Goal: Transaction & Acquisition: Purchase product/service

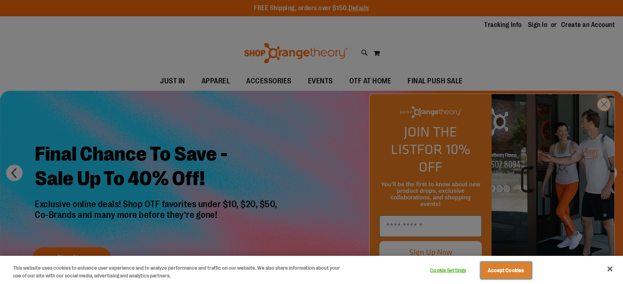
click at [503, 273] on button "Accept Cookies" at bounding box center [505, 270] width 51 height 17
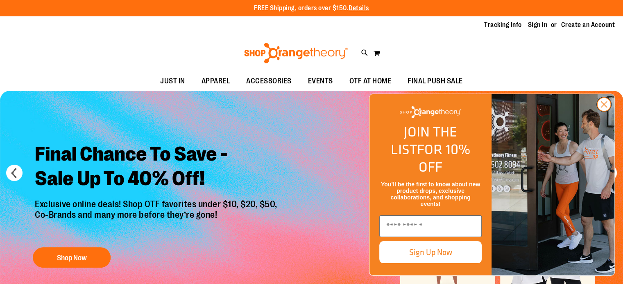
click at [601, 111] on circle "Close dialog" at bounding box center [604, 105] width 14 height 14
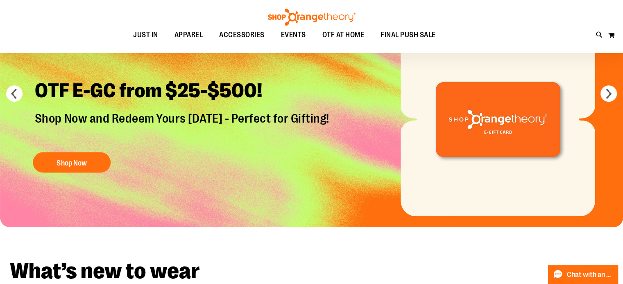
scroll to position [81, 0]
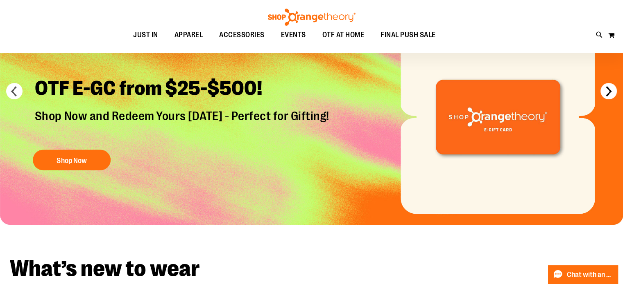
click at [607, 90] on button "next" at bounding box center [608, 91] width 16 height 16
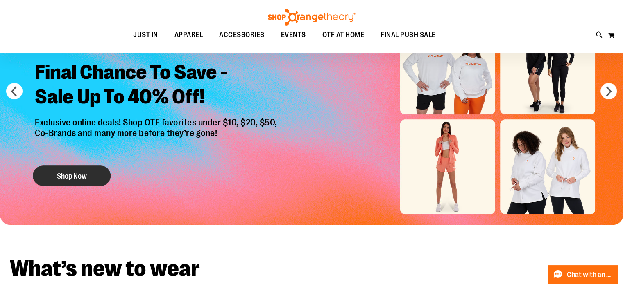
click at [85, 176] on button "Shop Now" at bounding box center [72, 176] width 78 height 20
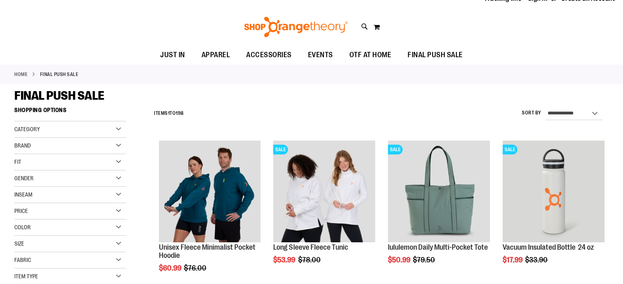
scroll to position [41, 0]
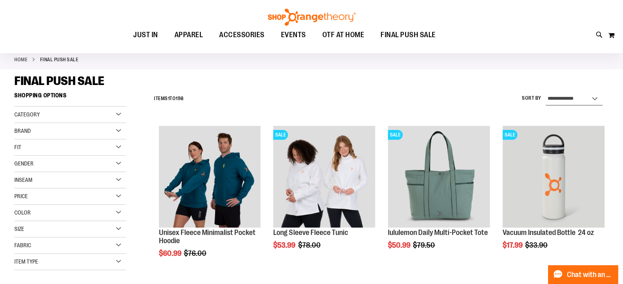
click at [595, 99] on select "**********" at bounding box center [573, 98] width 57 height 13
select select "*********"
click at [545, 92] on select "**********" at bounding box center [573, 98] width 57 height 13
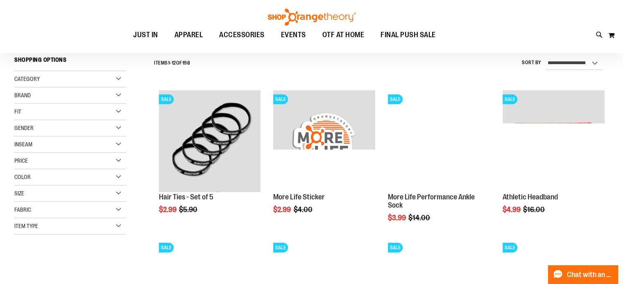
scroll to position [117, 0]
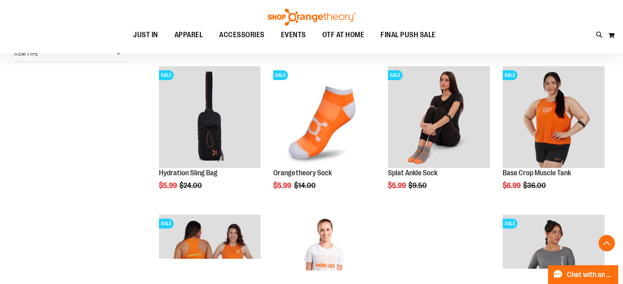
scroll to position [240, 0]
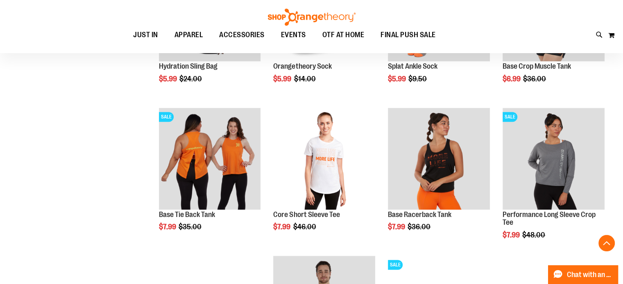
scroll to position [363, 0]
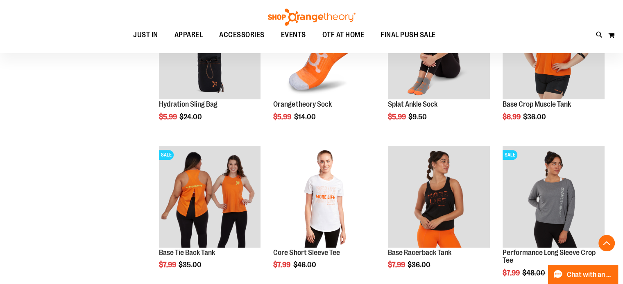
scroll to position [199, 0]
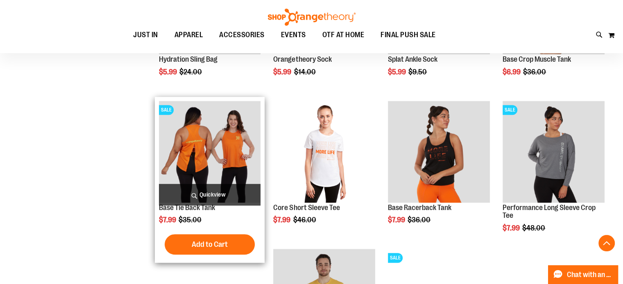
scroll to position [526, 0]
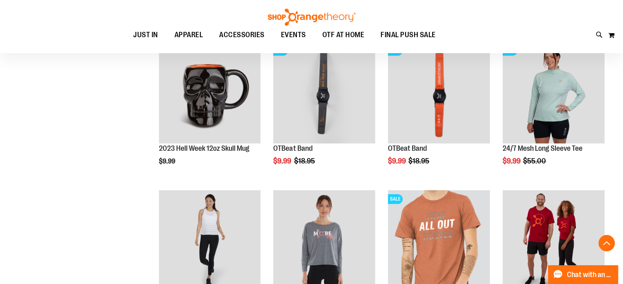
scroll to position [690, 0]
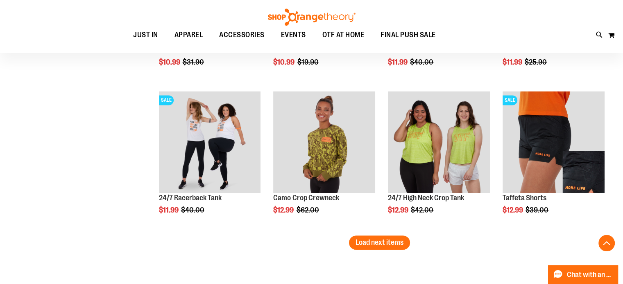
scroll to position [1427, 0]
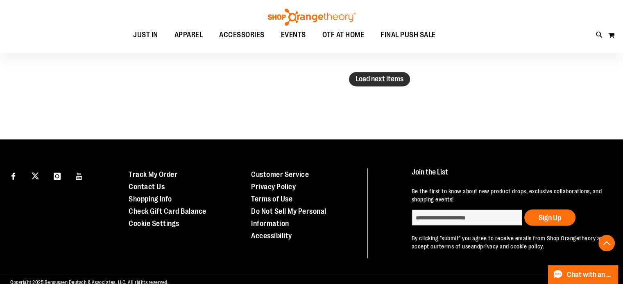
click at [408, 78] on button "Load next items" at bounding box center [379, 79] width 61 height 14
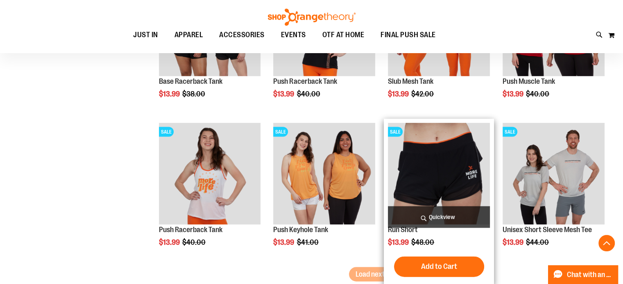
scroll to position [1754, 0]
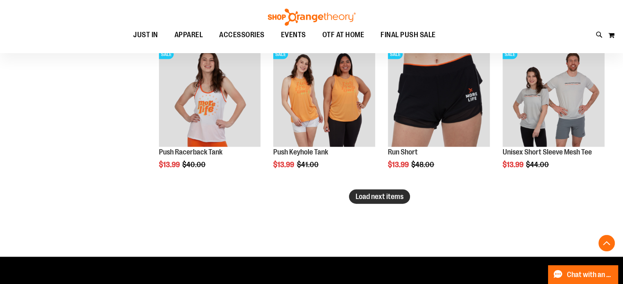
click at [369, 195] on span "Load next items" at bounding box center [379, 197] width 48 height 8
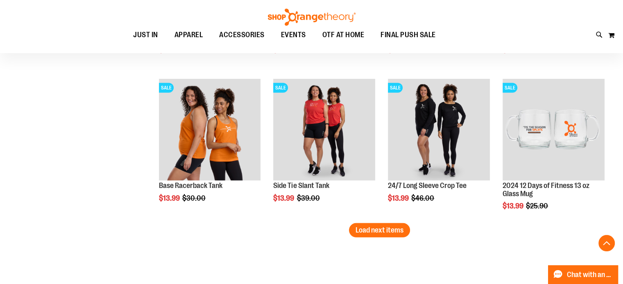
scroll to position [2327, 0]
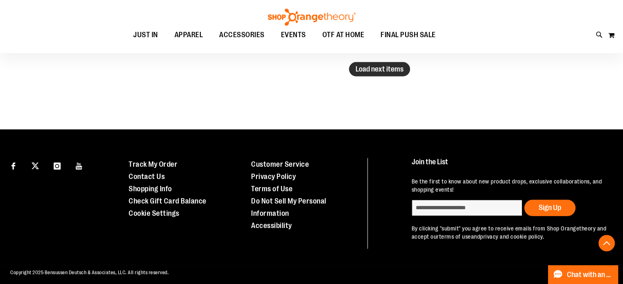
click at [370, 62] on button "Load next items" at bounding box center [379, 69] width 61 height 14
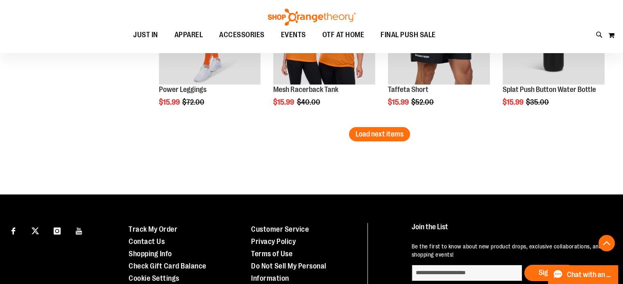
scroll to position [2778, 0]
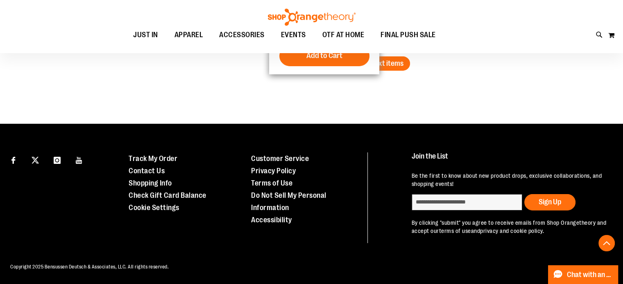
click at [371, 65] on div "Add to Cart In stock" at bounding box center [324, 56] width 102 height 20
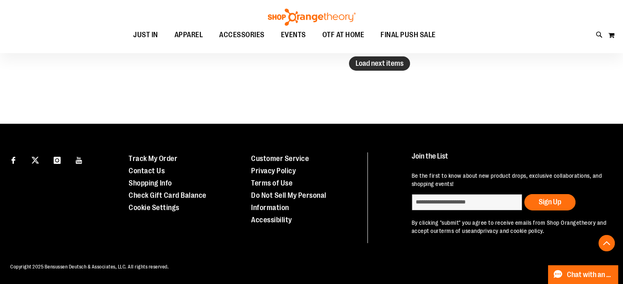
click at [384, 65] on span "Load next items" at bounding box center [379, 63] width 48 height 8
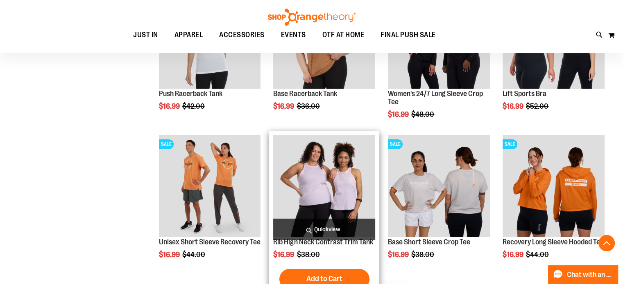
scroll to position [3065, 0]
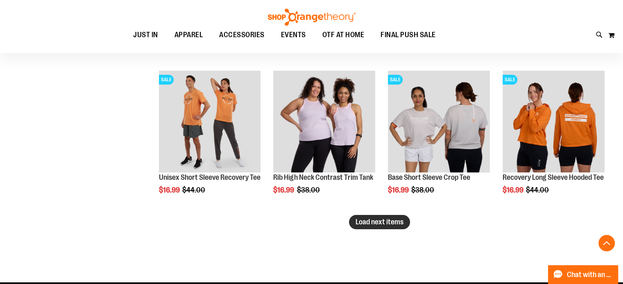
click at [372, 225] on span "Load next items" at bounding box center [379, 222] width 48 height 8
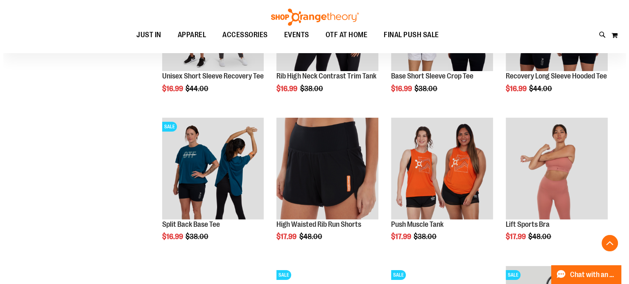
scroll to position [3106, 0]
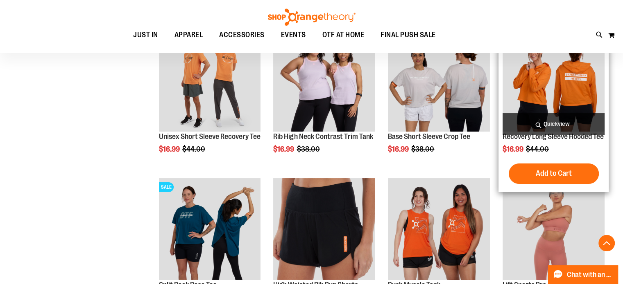
click at [555, 121] on span "Quickview" at bounding box center [553, 124] width 102 height 22
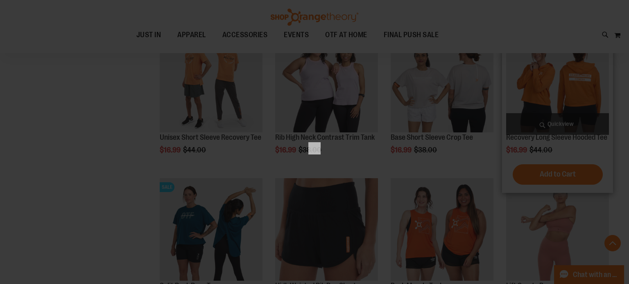
scroll to position [0, 0]
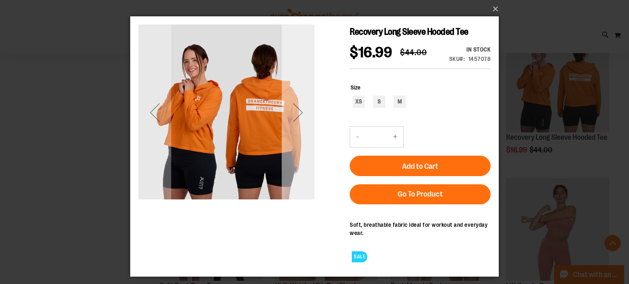
click at [296, 119] on div "Next" at bounding box center [298, 112] width 33 height 33
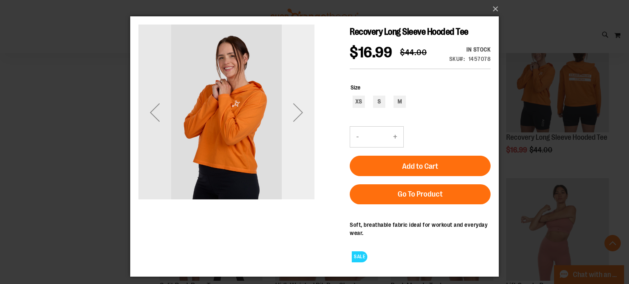
click at [298, 115] on div "Next" at bounding box center [298, 112] width 33 height 33
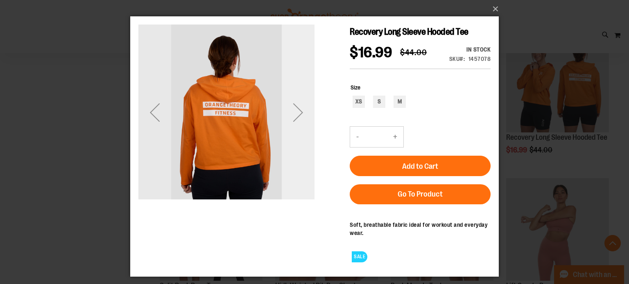
click at [298, 115] on div "Next" at bounding box center [298, 112] width 33 height 33
